Goal: Task Accomplishment & Management: Complete application form

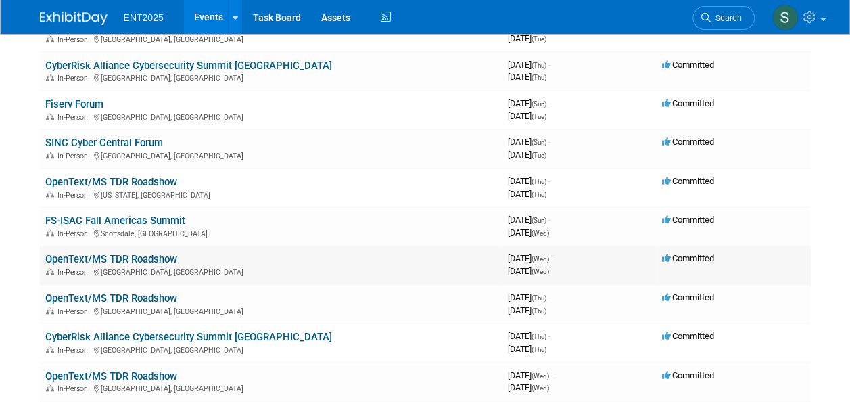
click at [82, 260] on link "OpenText/MS TDR Roadshow" at bounding box center [111, 259] width 132 height 12
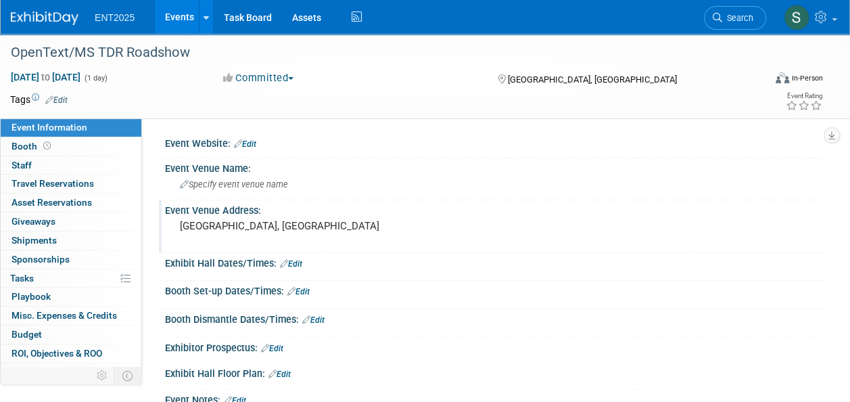
click at [210, 229] on pre "Dallas, TX" at bounding box center [302, 226] width 244 height 12
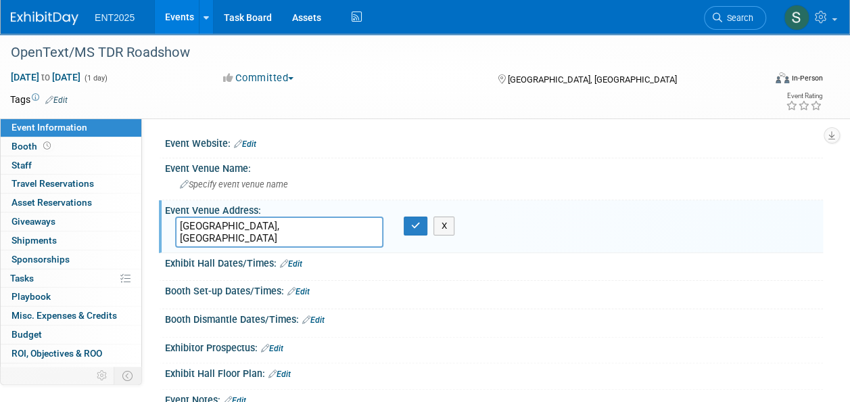
drag, startPoint x: 208, startPoint y: 225, endPoint x: 147, endPoint y: 229, distance: 60.3
click at [147, 229] on div "Event Website: Edit Event Venue Name: Specify event venue name Event Venue Addr…" at bounding box center [482, 257] width 681 height 279
type textarea "[GEOGRAPHIC_DATA], [GEOGRAPHIC_DATA]"
click at [410, 224] on button "button" at bounding box center [416, 225] width 24 height 19
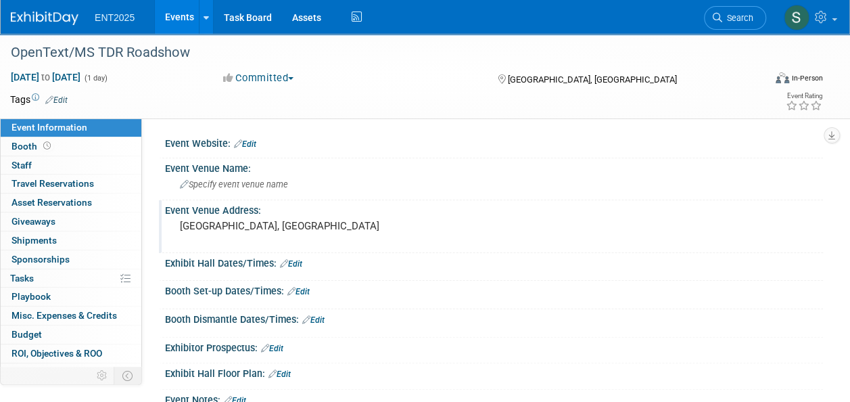
click at [183, 28] on link "Events" at bounding box center [179, 17] width 49 height 34
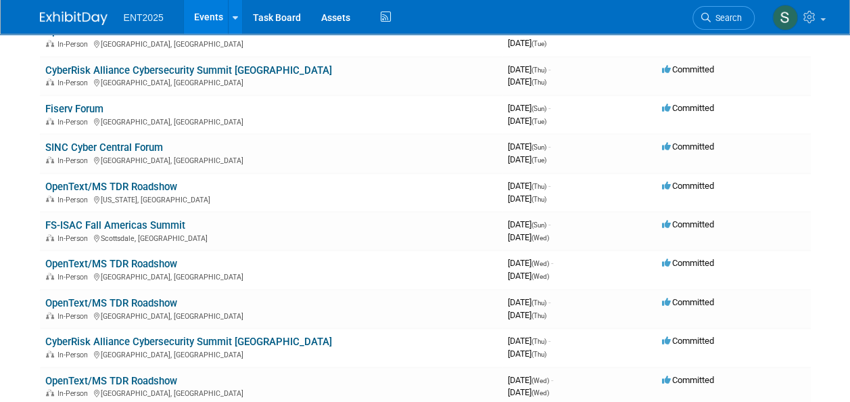
scroll to position [475, 0]
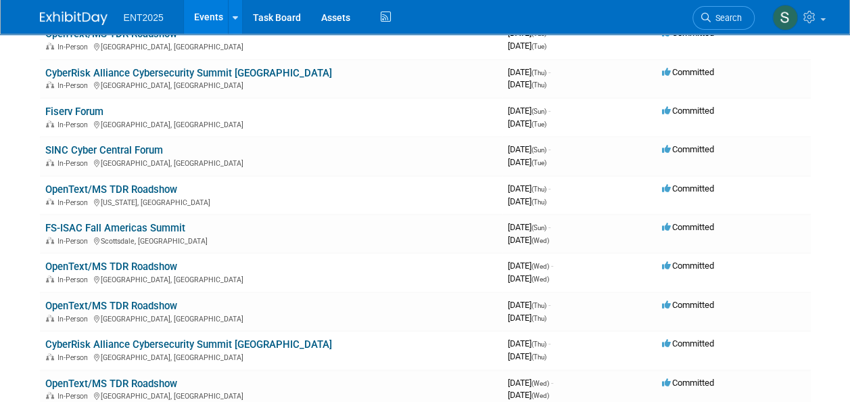
click at [206, 20] on link "Events" at bounding box center [208, 17] width 49 height 34
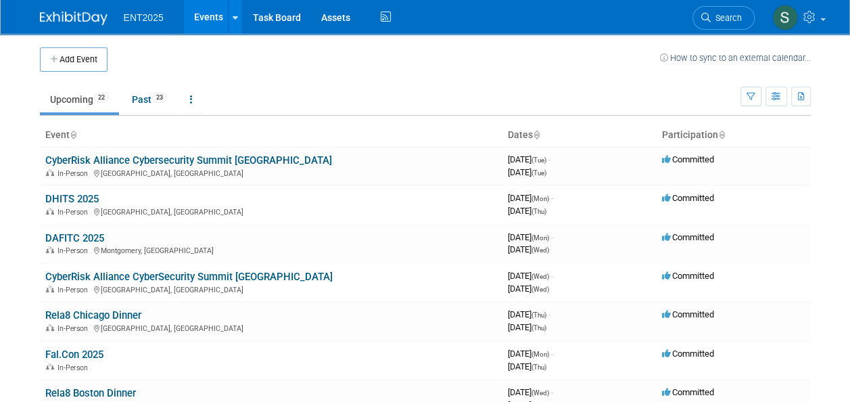
click at [75, 63] on button "Add Event" at bounding box center [74, 59] width 68 height 24
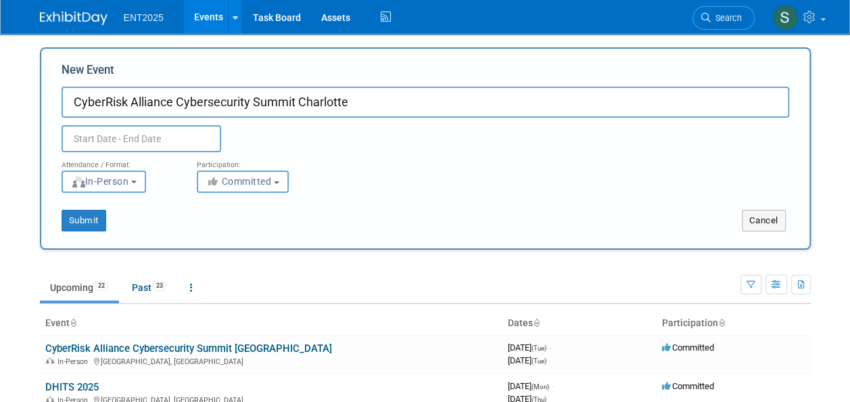
type input "CyberRisk Alliance Cybersecurity Summit Charlotte"
click at [123, 138] on input "text" at bounding box center [142, 138] width 160 height 27
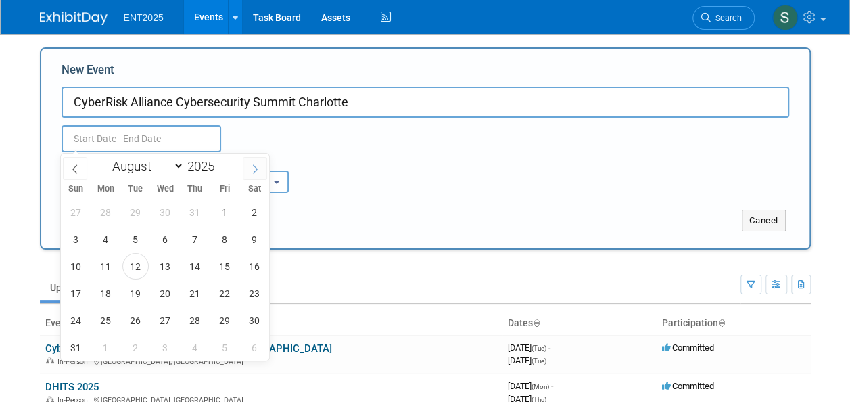
click at [250, 164] on icon at bounding box center [254, 168] width 9 height 9
select select "9"
click at [191, 237] on span "9" at bounding box center [195, 239] width 26 height 26
type input "Oct 9, 2025 to Oct 9, 2025"
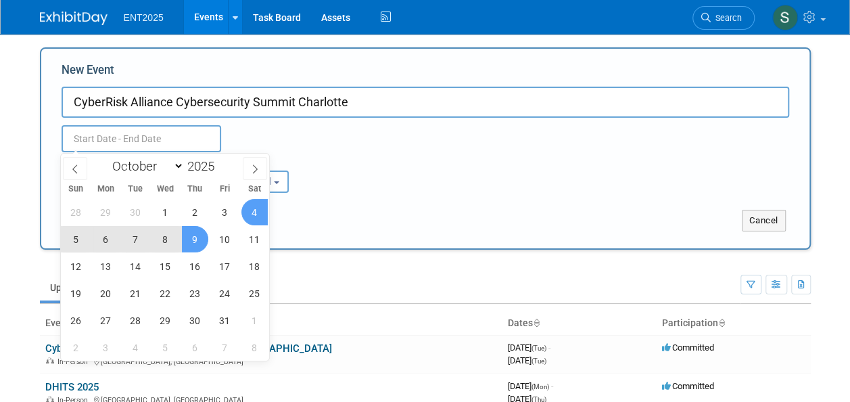
type input "[DATE] to [DATE]"
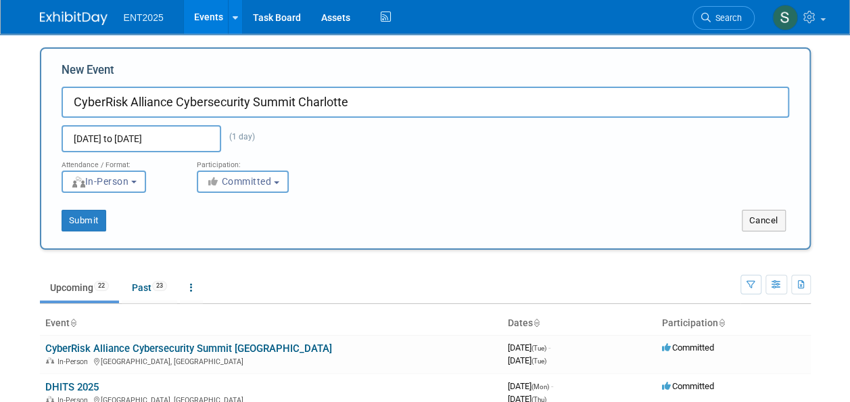
click at [533, 188] on div "Attendance / Format: <img src="https://www.exhibitday.com/Images/Format-InPerso…" at bounding box center [425, 172] width 748 height 41
click at [84, 222] on button "Submit" at bounding box center [84, 221] width 45 height 22
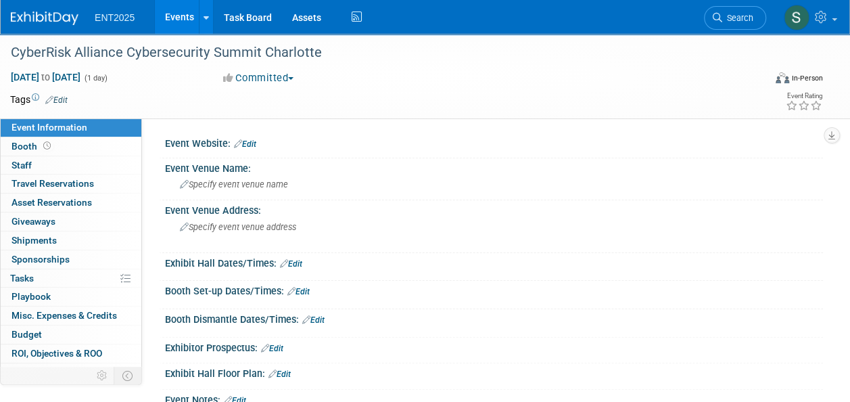
click at [174, 25] on link "Events" at bounding box center [179, 17] width 49 height 34
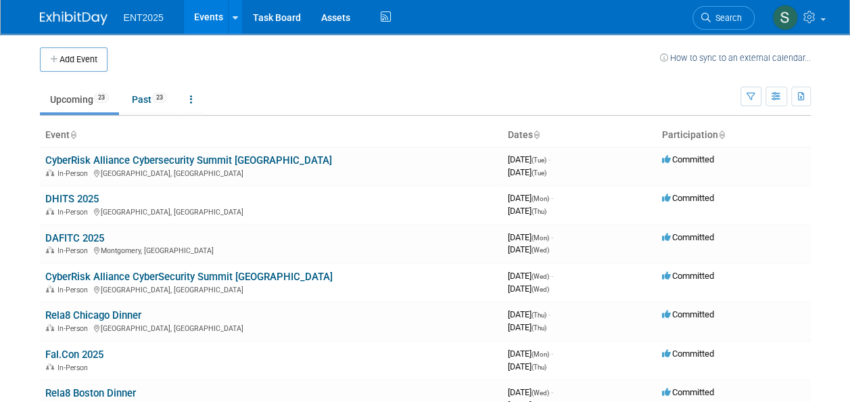
drag, startPoint x: 848, startPoint y: 124, endPoint x: 849, endPoint y: 141, distance: 17.6
click at [849, 141] on body "ENT2025 Events Add Event Bulk Upload Events Shareable Event Boards Recently Vie…" at bounding box center [425, 201] width 850 height 402
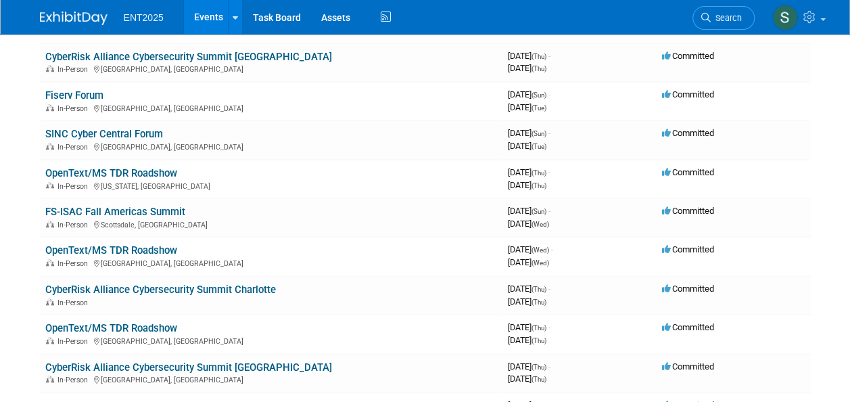
scroll to position [493, 0]
